Goal: Check status: Check status

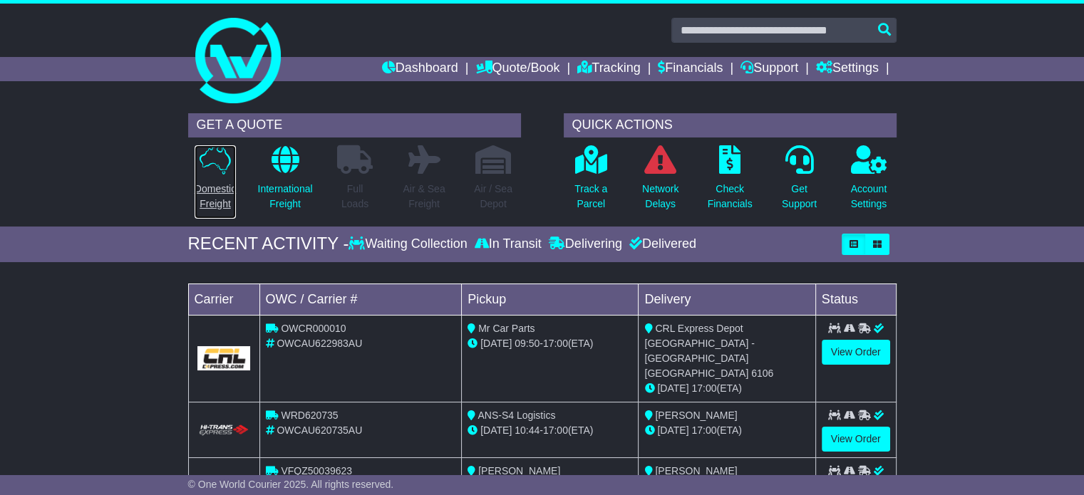
click at [217, 192] on p "Domestic Freight" at bounding box center [215, 197] width 41 height 30
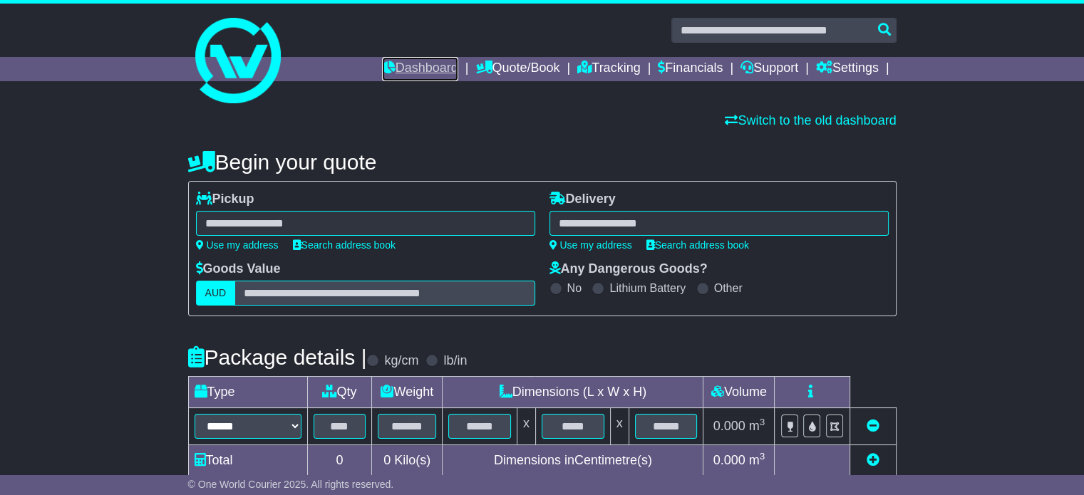
click at [413, 73] on link "Dashboard" at bounding box center [420, 69] width 76 height 24
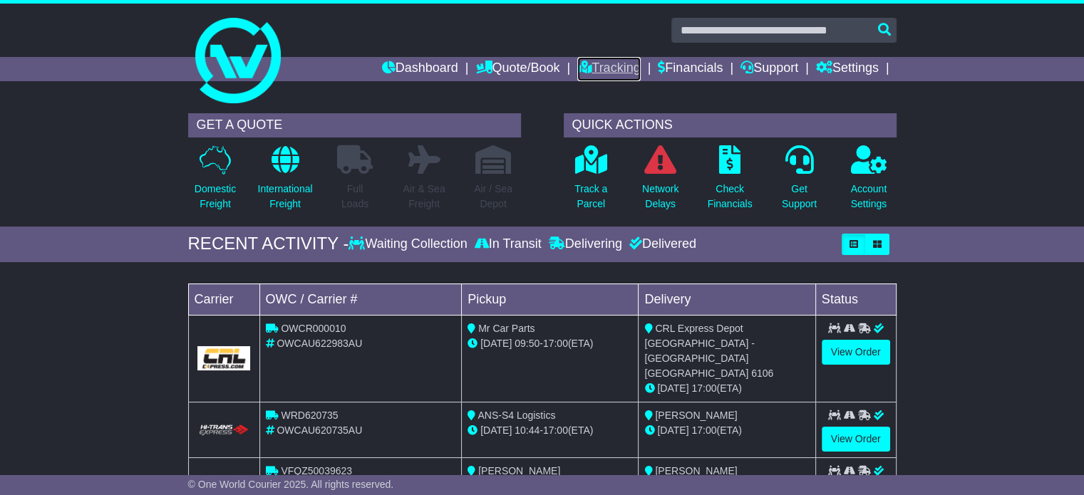
click at [587, 66] on link "Tracking" at bounding box center [608, 69] width 63 height 24
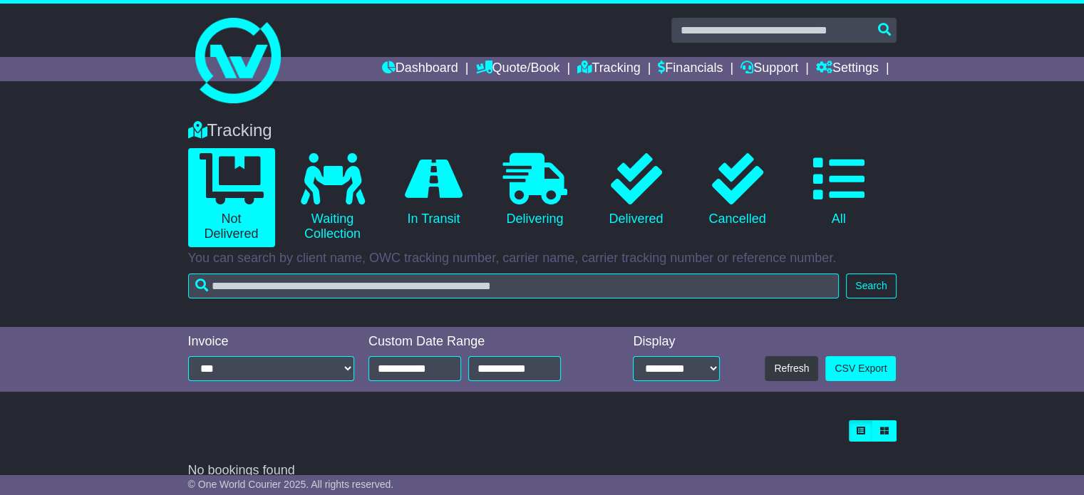
scroll to position [19, 0]
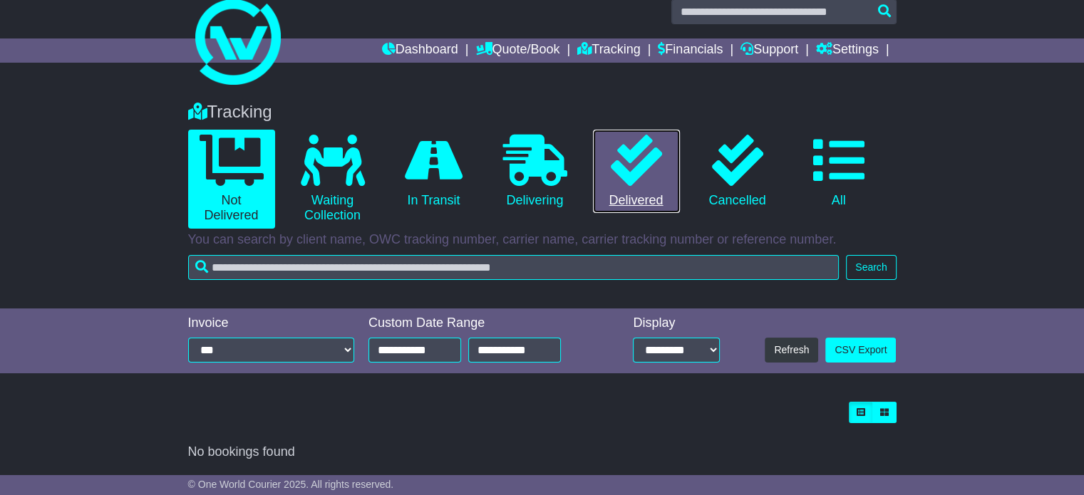
click at [663, 167] on link "0 Delivered" at bounding box center [636, 172] width 87 height 84
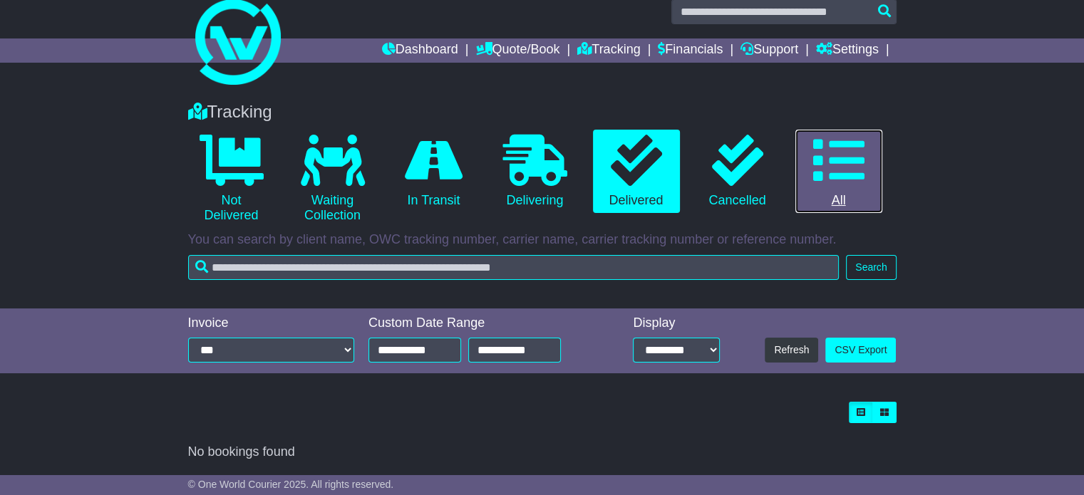
click at [844, 173] on icon at bounding box center [838, 160] width 51 height 51
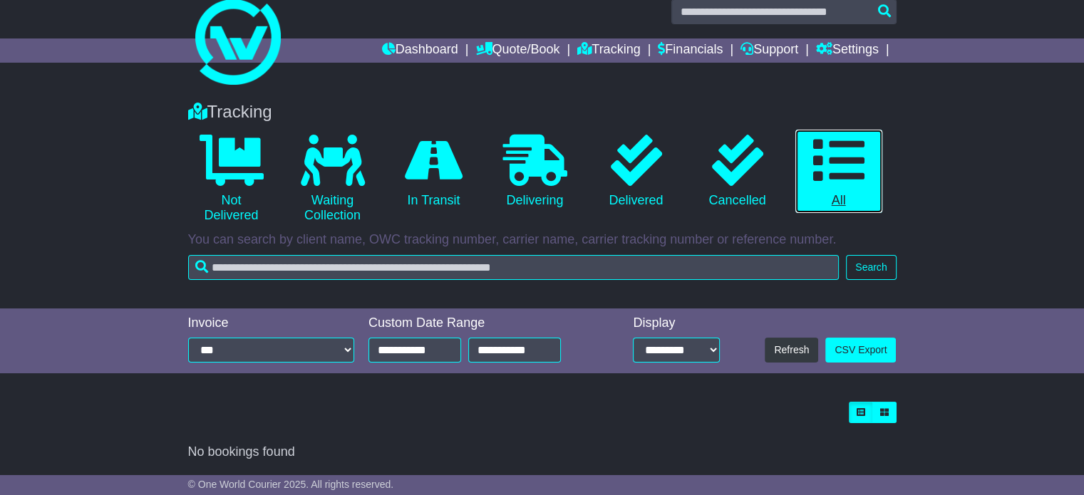
click at [844, 173] on icon at bounding box center [838, 160] width 51 height 51
